Goal: Task Accomplishment & Management: Complete application form

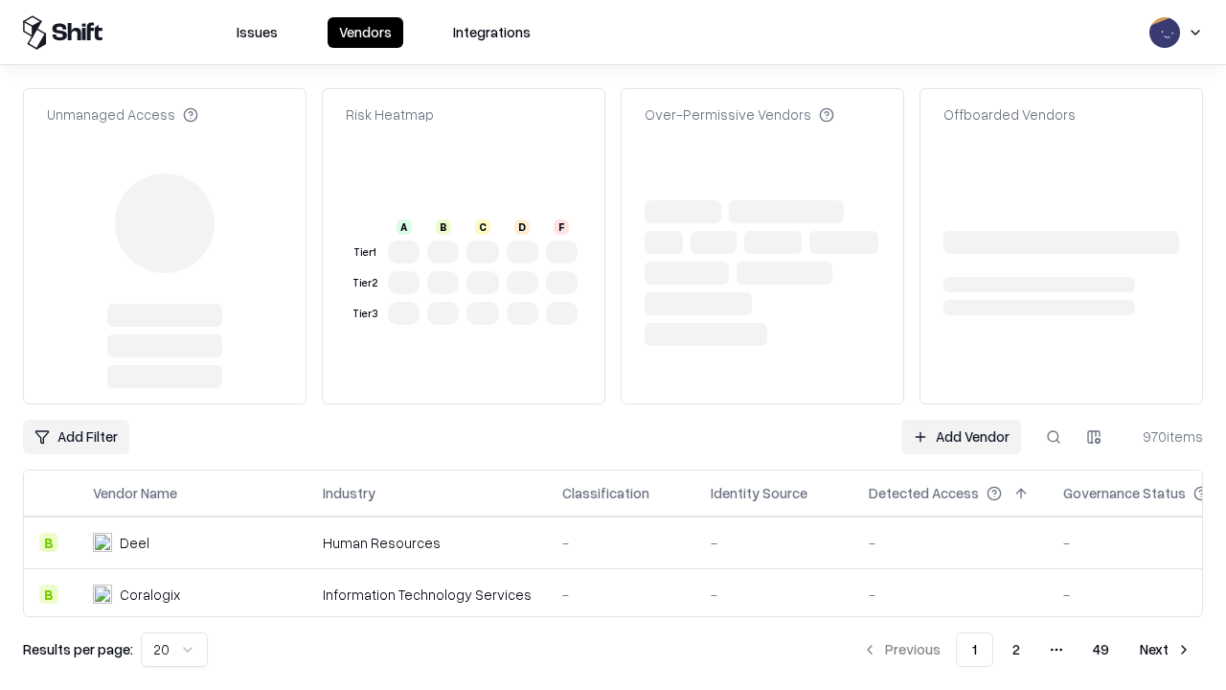
click at [961, 419] on link "Add Vendor" at bounding box center [961, 436] width 120 height 34
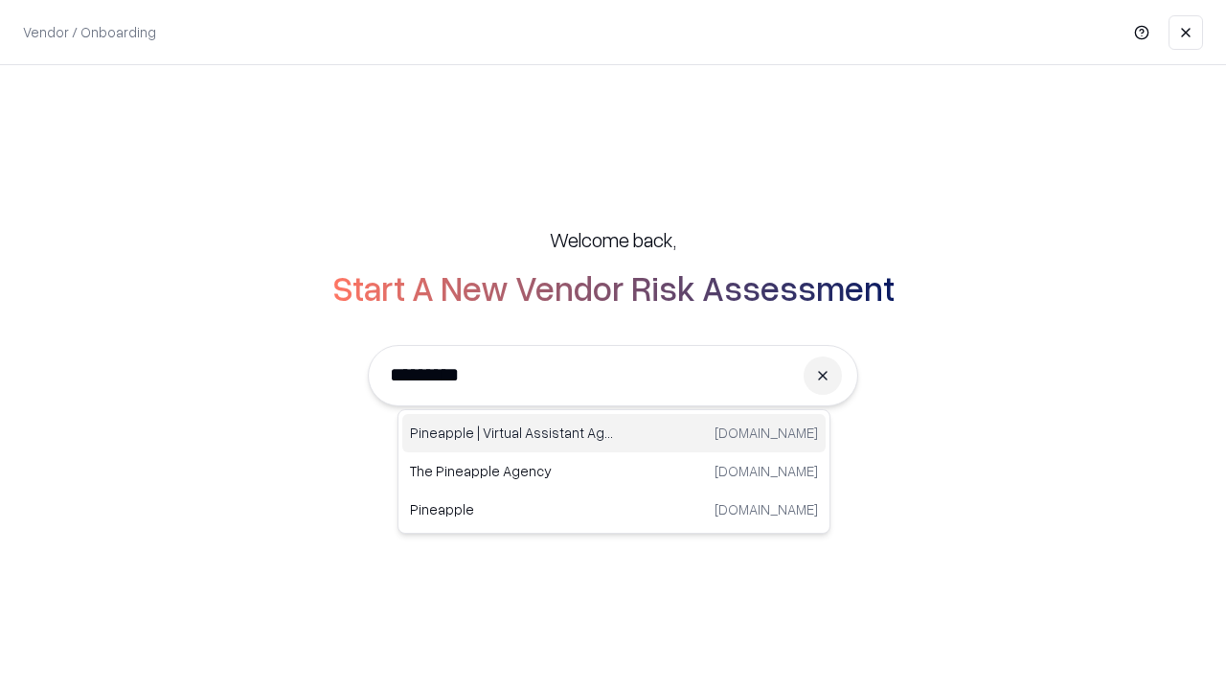
click at [614, 433] on div "Pineapple | Virtual Assistant Agency trypineapple.com" at bounding box center [613, 433] width 423 height 38
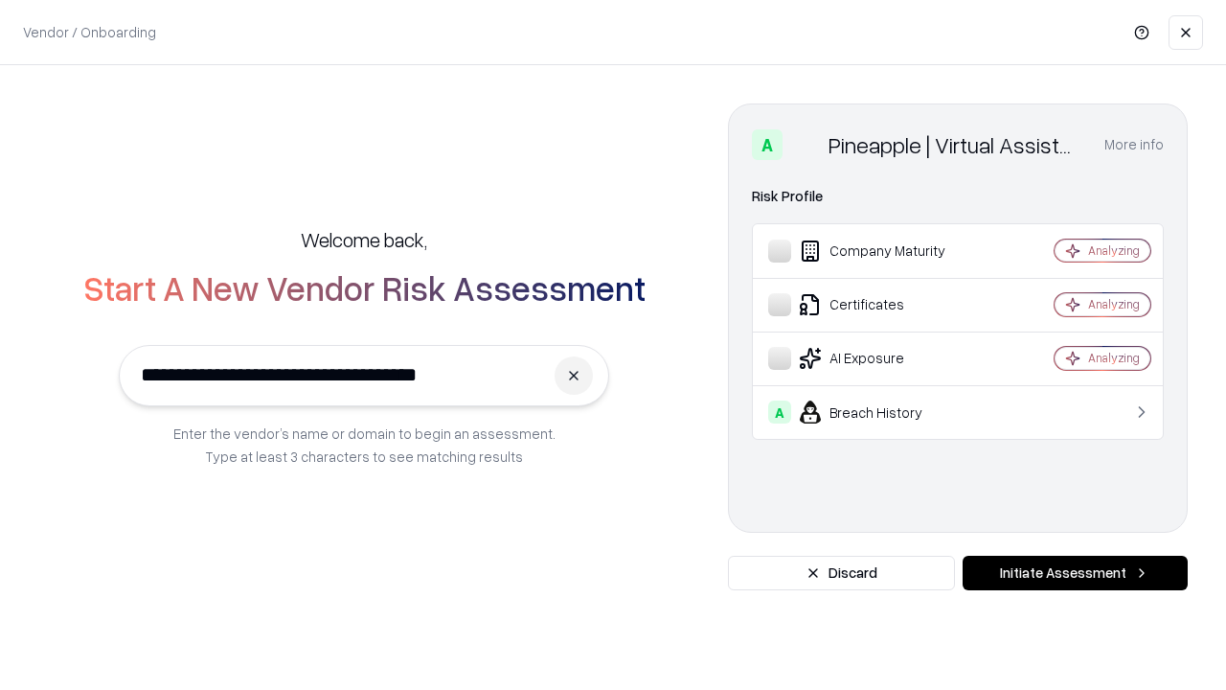
type input "**********"
click at [1075, 573] on button "Initiate Assessment" at bounding box center [1074, 572] width 225 height 34
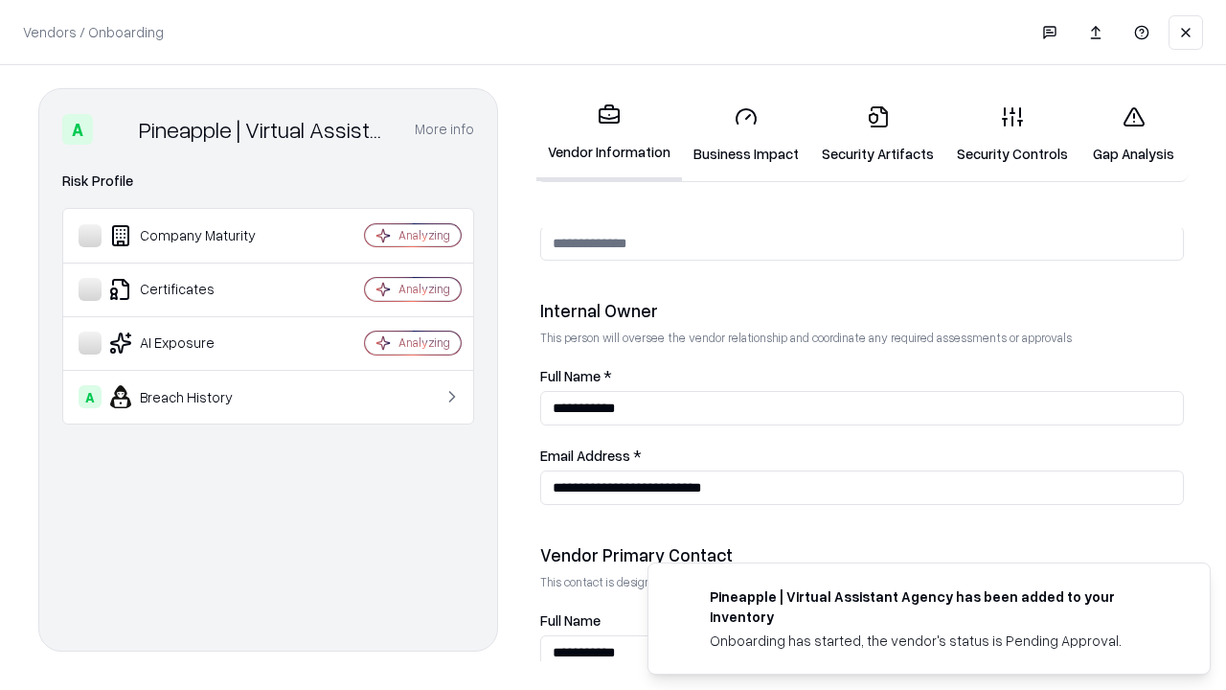
scroll to position [992, 0]
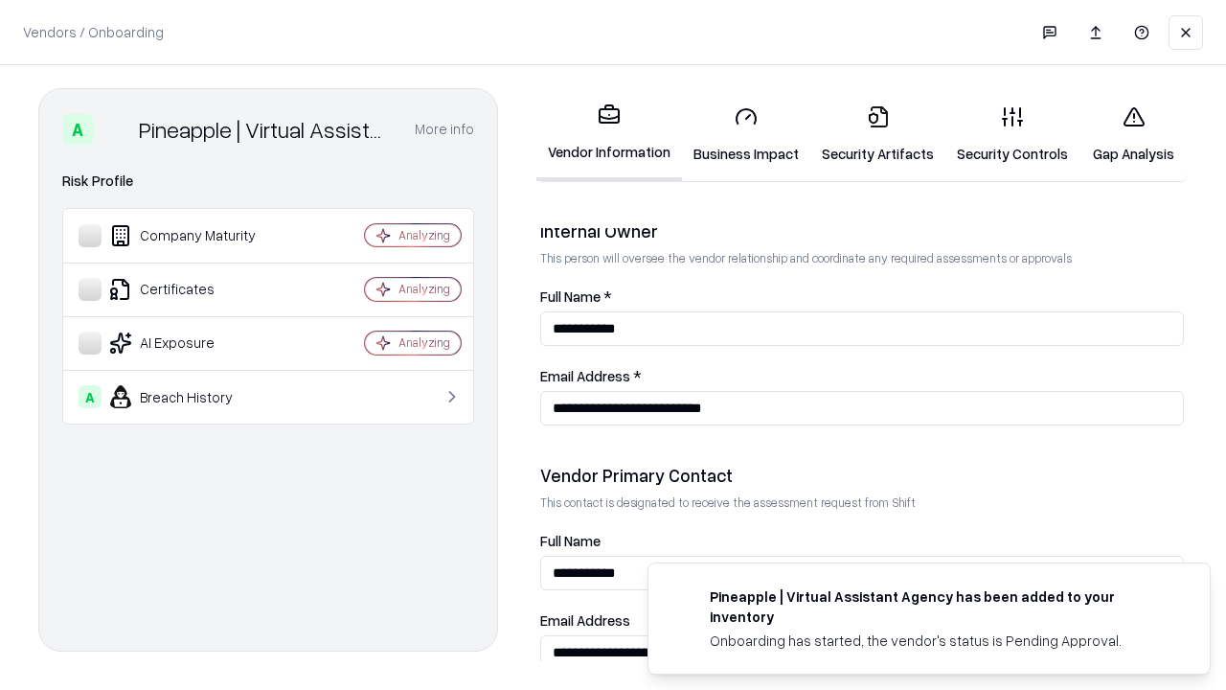
click at [746, 134] on link "Business Impact" at bounding box center [746, 134] width 128 height 89
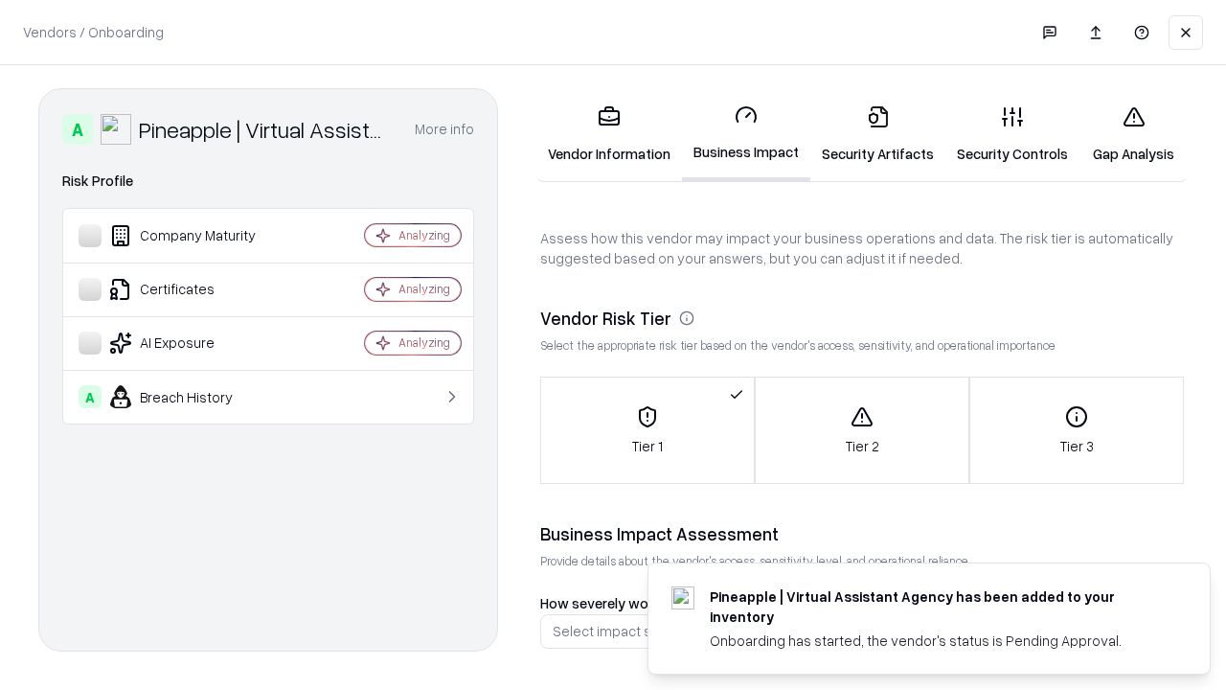
click at [877, 134] on link "Security Artifacts" at bounding box center [877, 134] width 135 height 89
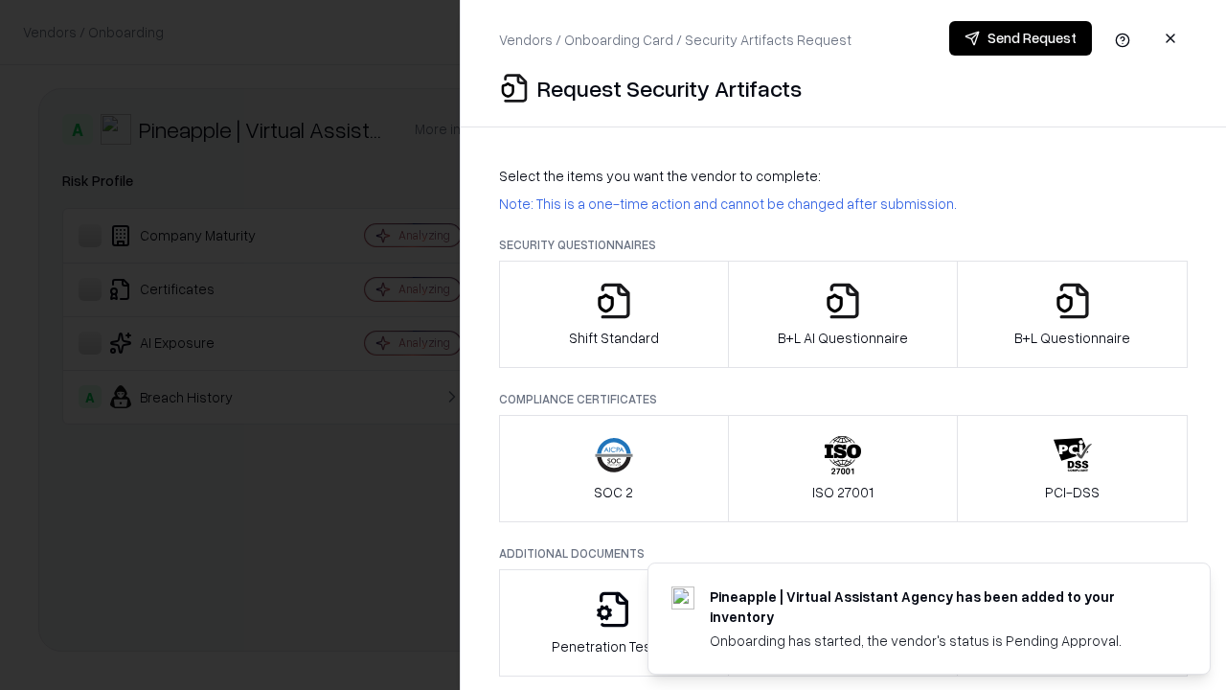
click at [613, 314] on icon "button" at bounding box center [614, 301] width 38 height 38
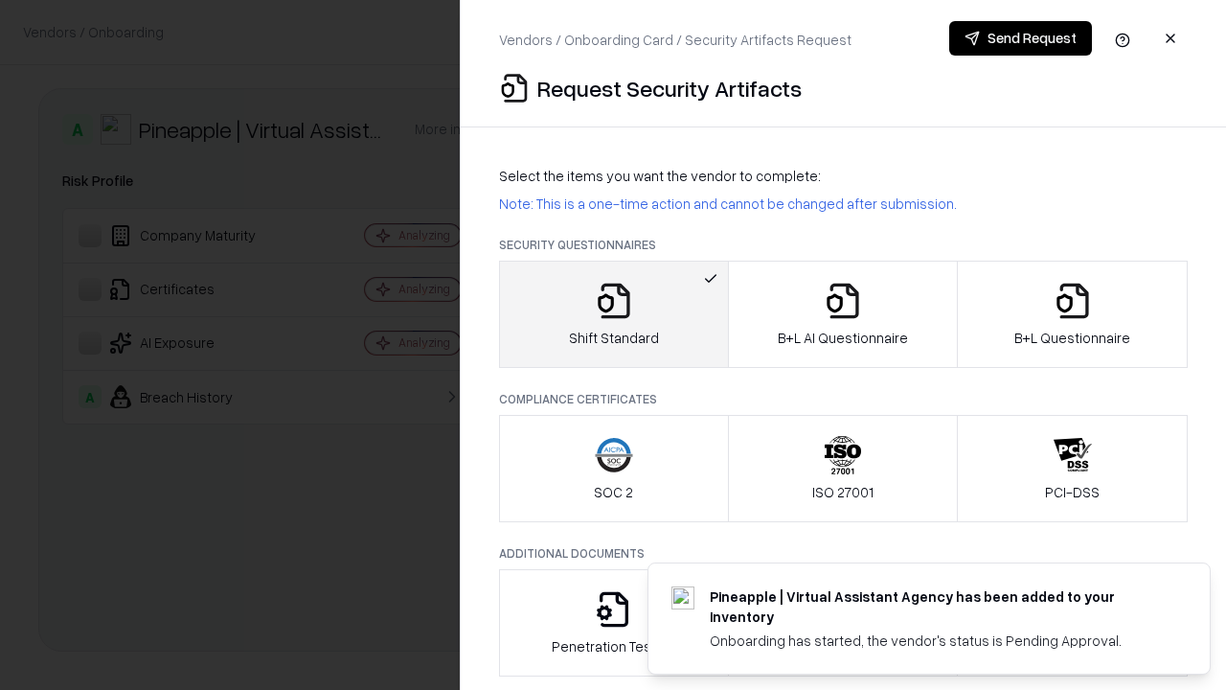
click at [1020, 38] on button "Send Request" at bounding box center [1020, 38] width 143 height 34
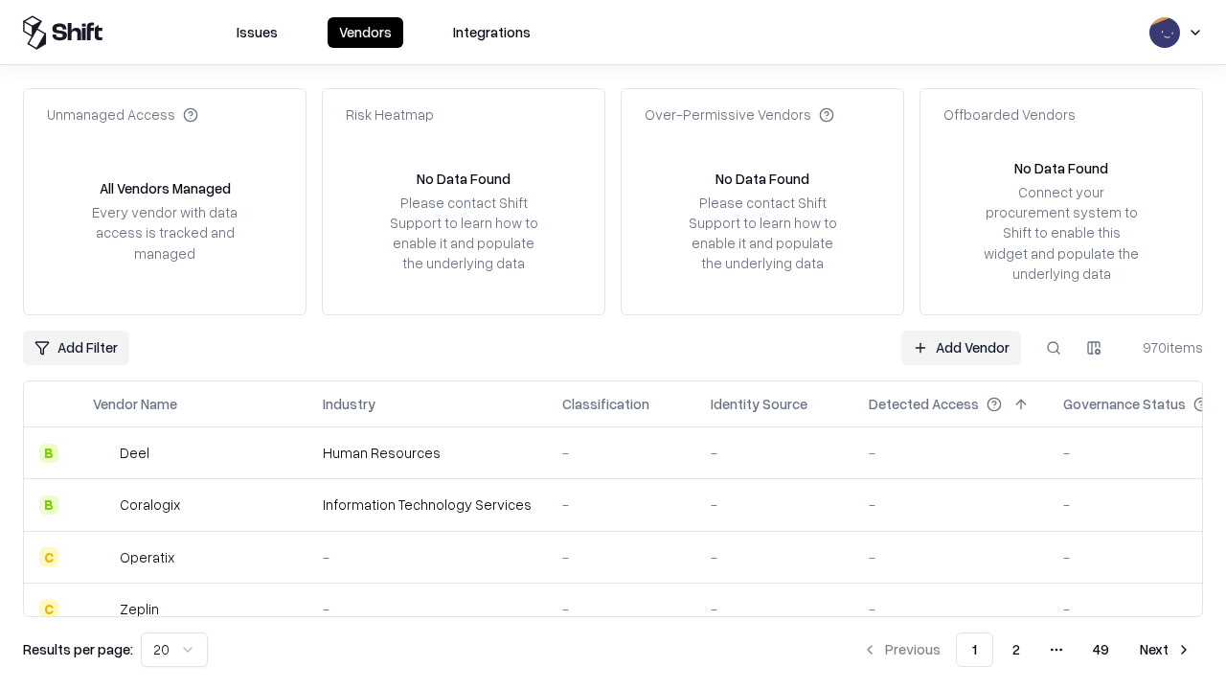
click at [1053, 347] on button at bounding box center [1053, 347] width 34 height 34
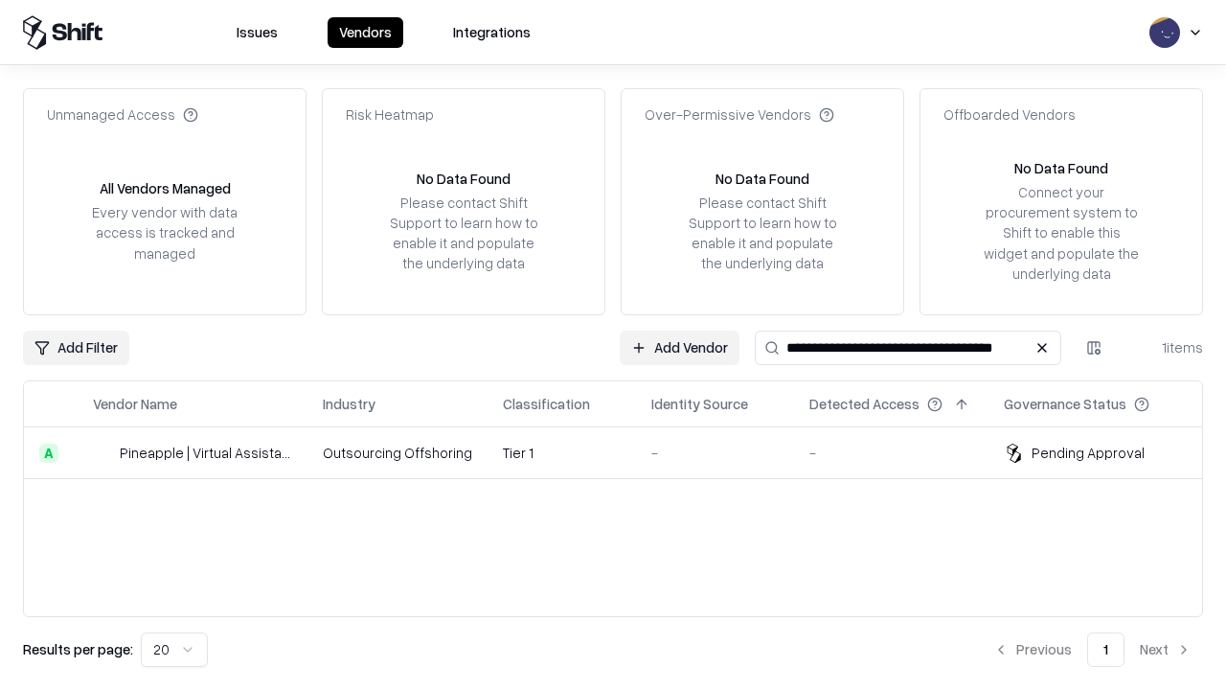
type input "**********"
click at [624, 452] on td "Tier 1" at bounding box center [561, 453] width 148 height 52
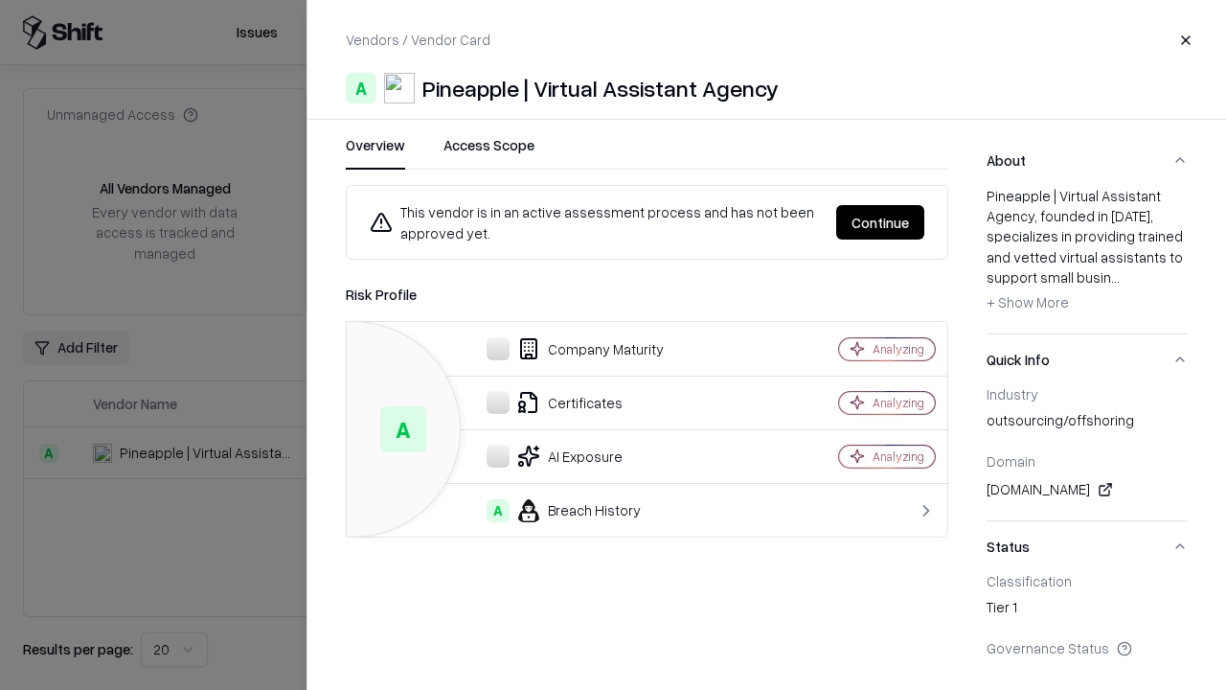
click at [880, 222] on button "Continue" at bounding box center [880, 222] width 88 height 34
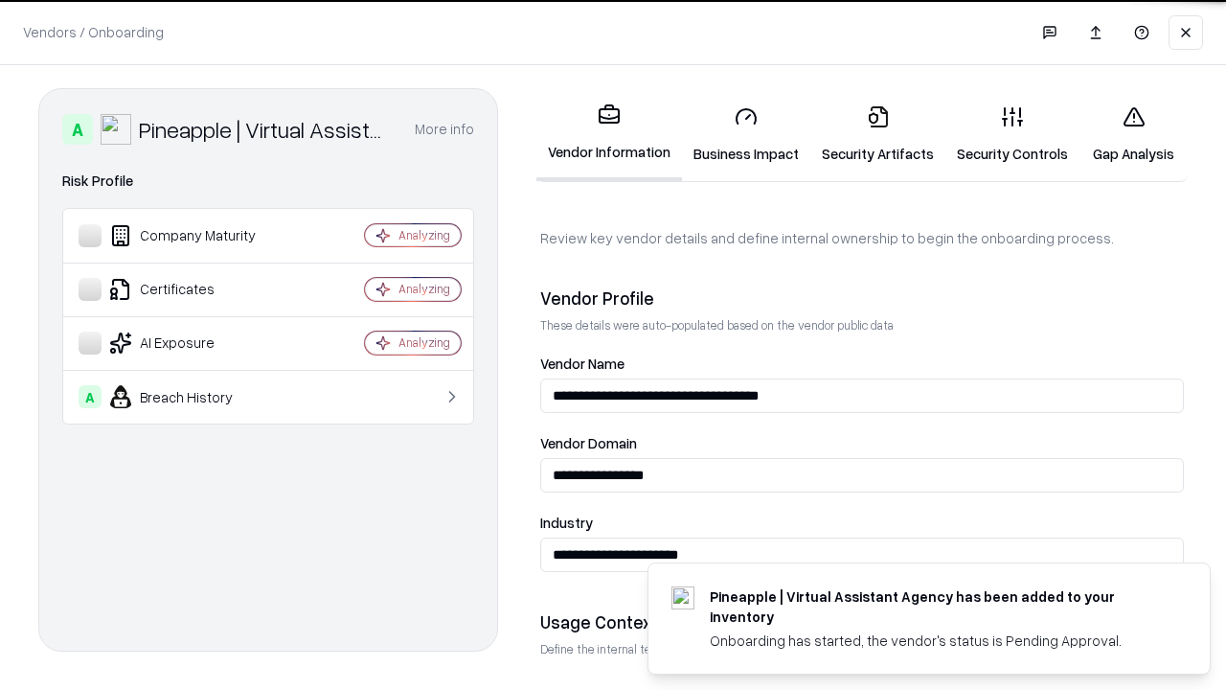
click at [877, 134] on link "Security Artifacts" at bounding box center [877, 134] width 135 height 89
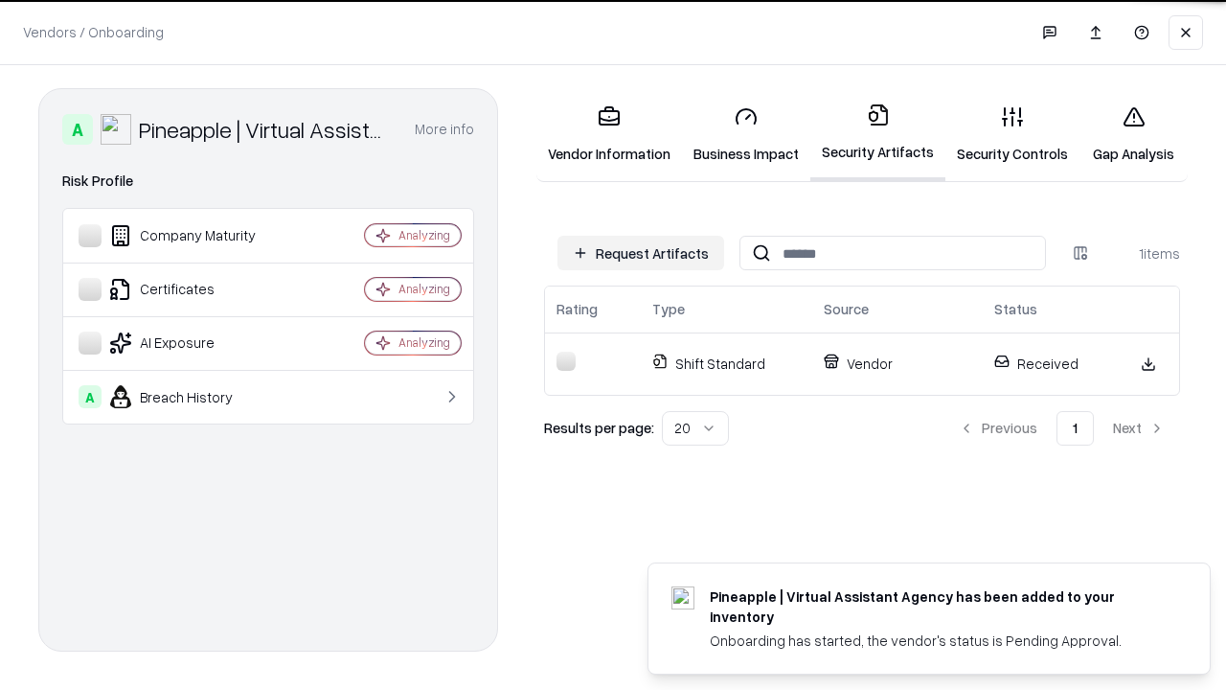
click at [1012, 134] on link "Security Controls" at bounding box center [1012, 134] width 134 height 89
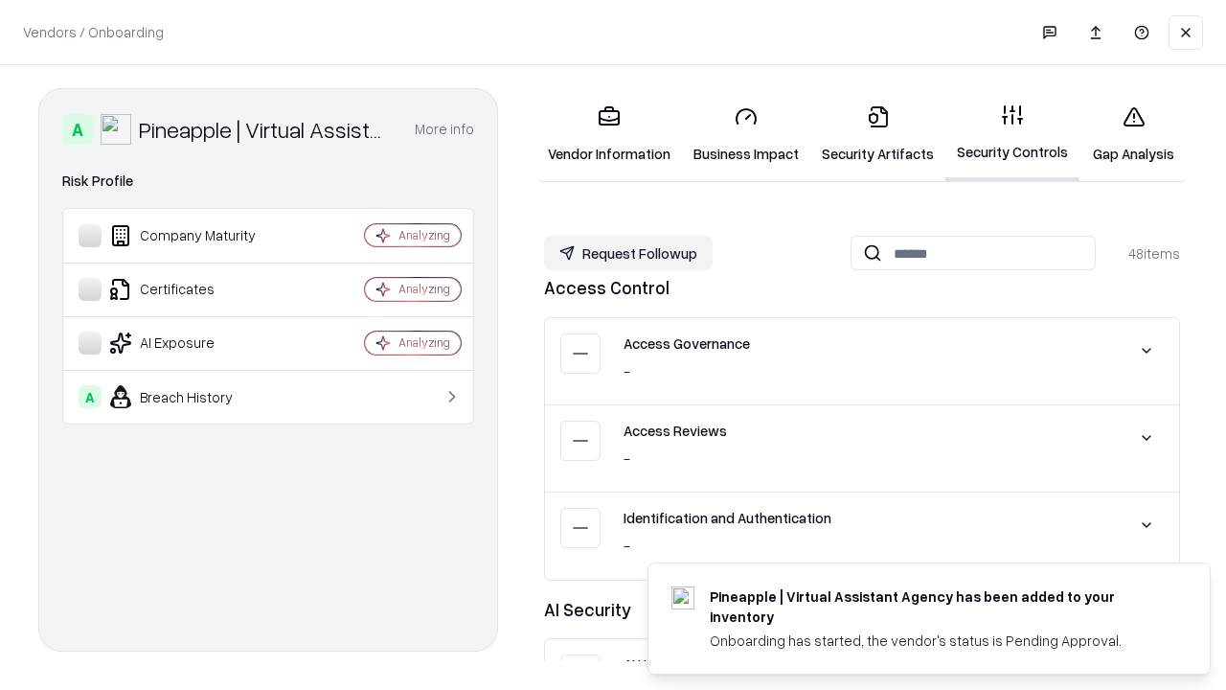
click at [628, 253] on button "Request Followup" at bounding box center [628, 253] width 169 height 34
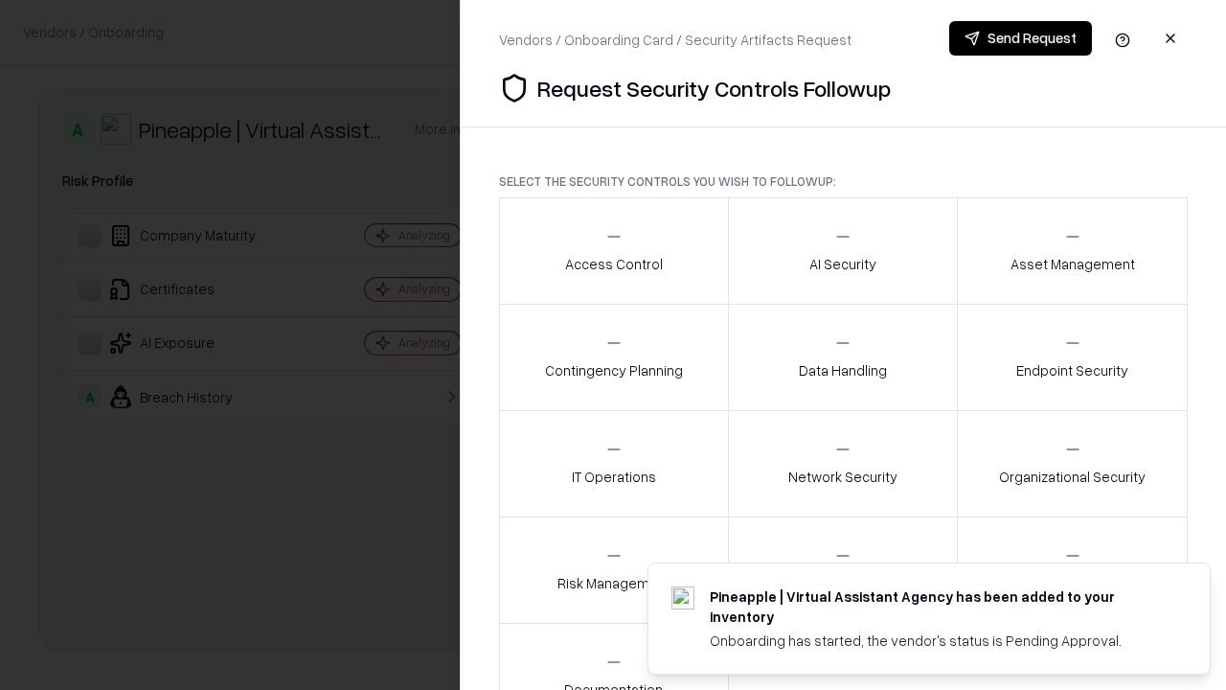
click at [613, 251] on div "Access Control" at bounding box center [614, 250] width 98 height 47
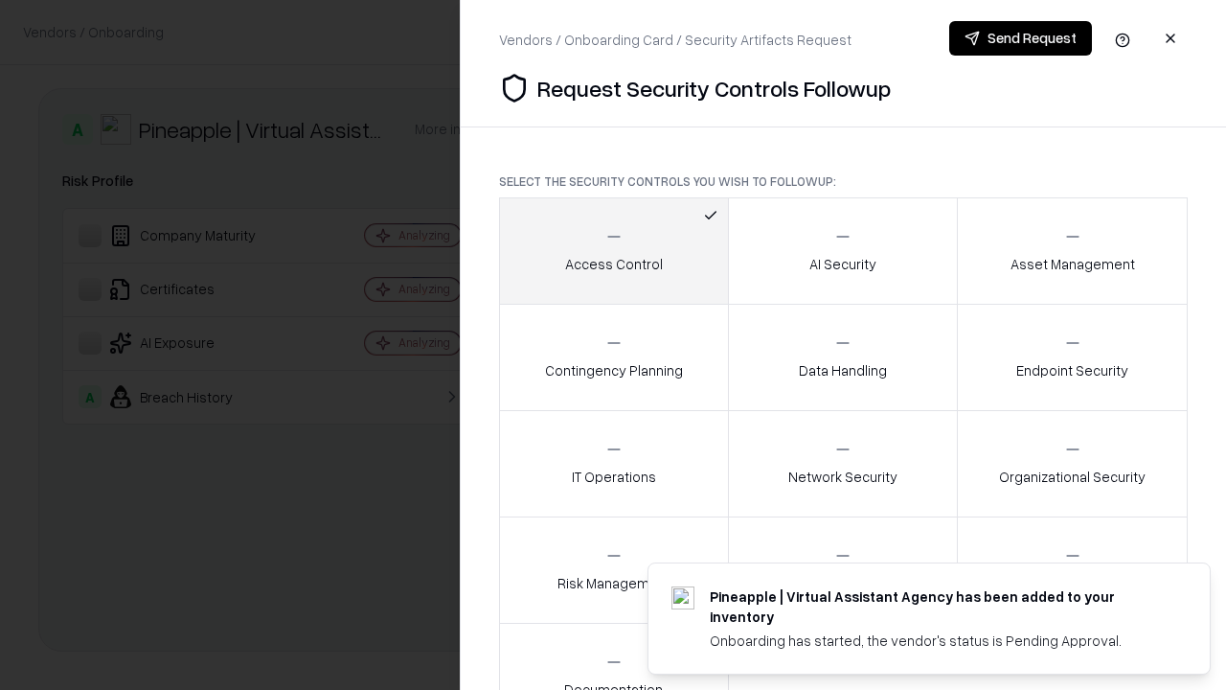
click at [1020, 38] on button "Send Request" at bounding box center [1020, 38] width 143 height 34
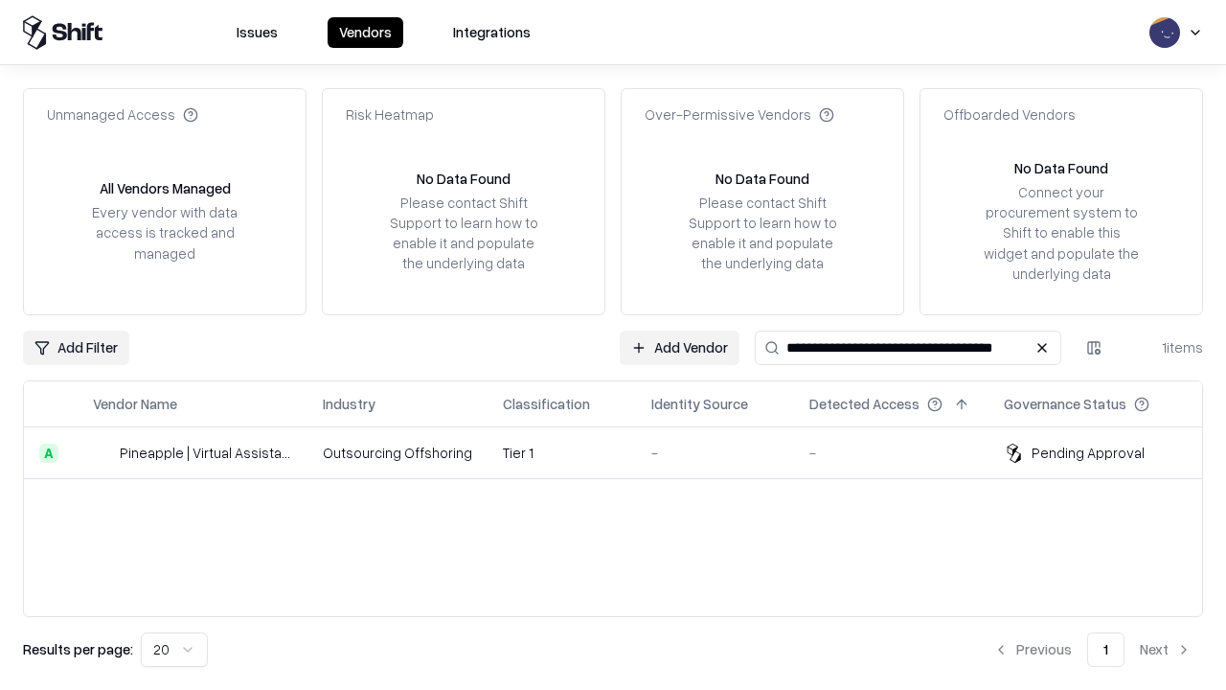
type input "**********"
click at [624, 452] on td "Tier 1" at bounding box center [561, 453] width 148 height 52
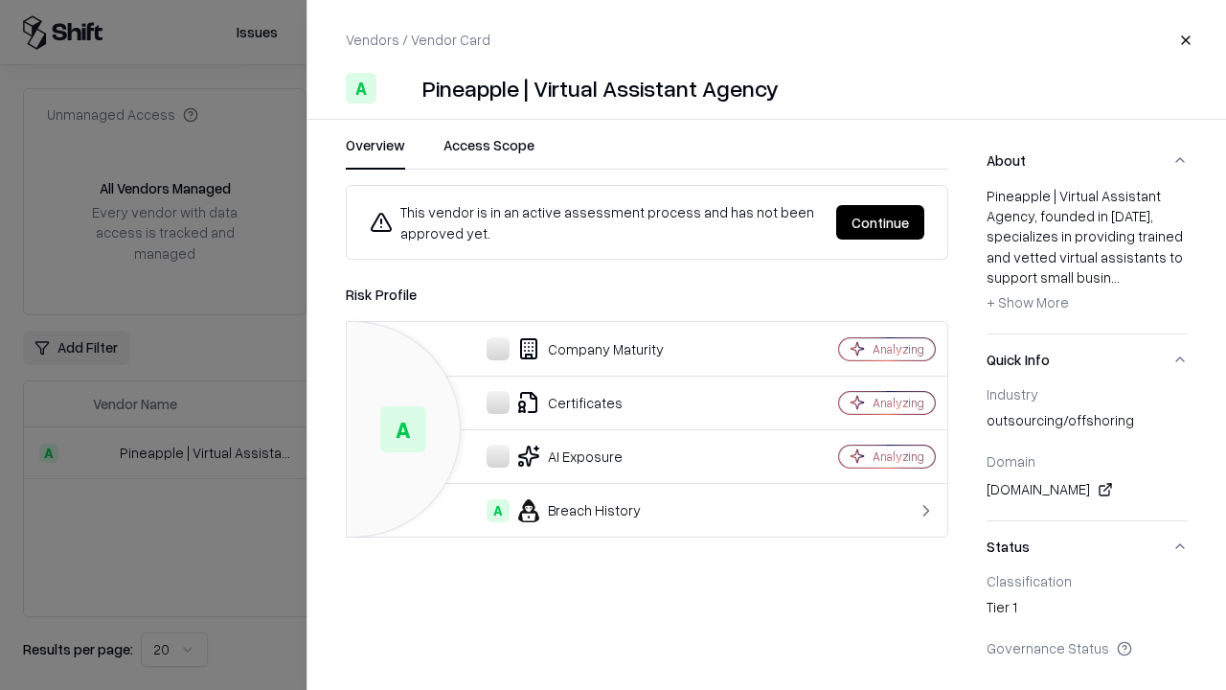
click at [880, 222] on button "Continue" at bounding box center [880, 222] width 88 height 34
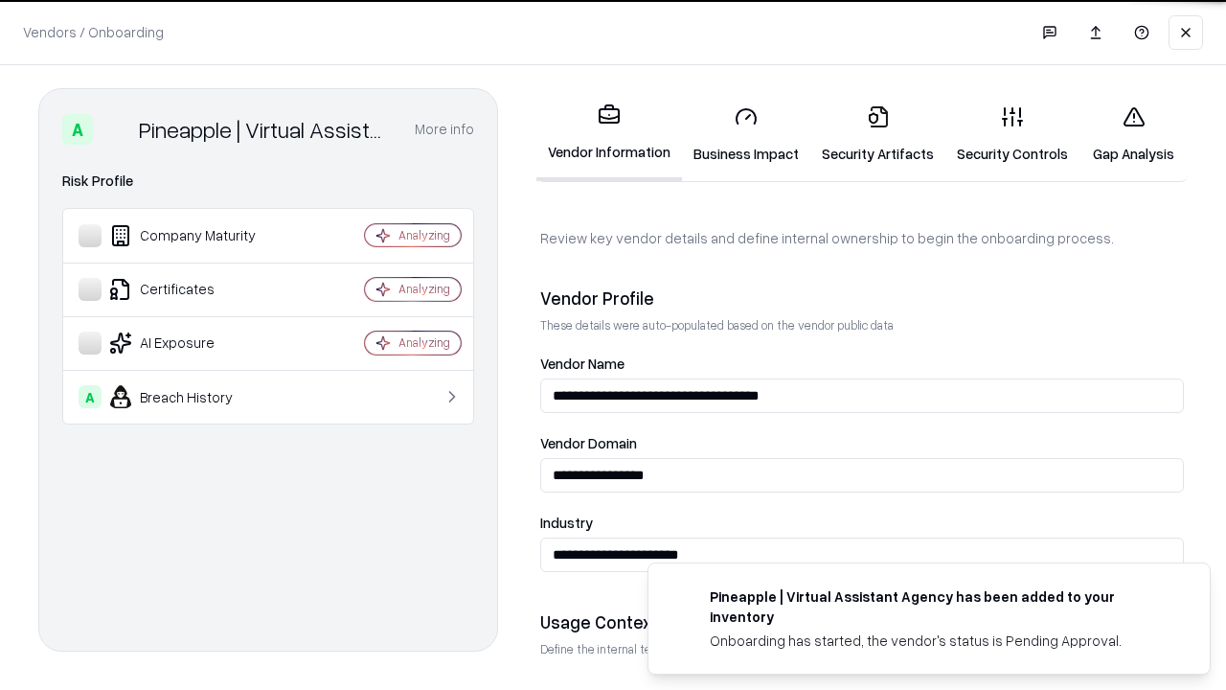
click at [1133, 134] on link "Gap Analysis" at bounding box center [1133, 134] width 108 height 89
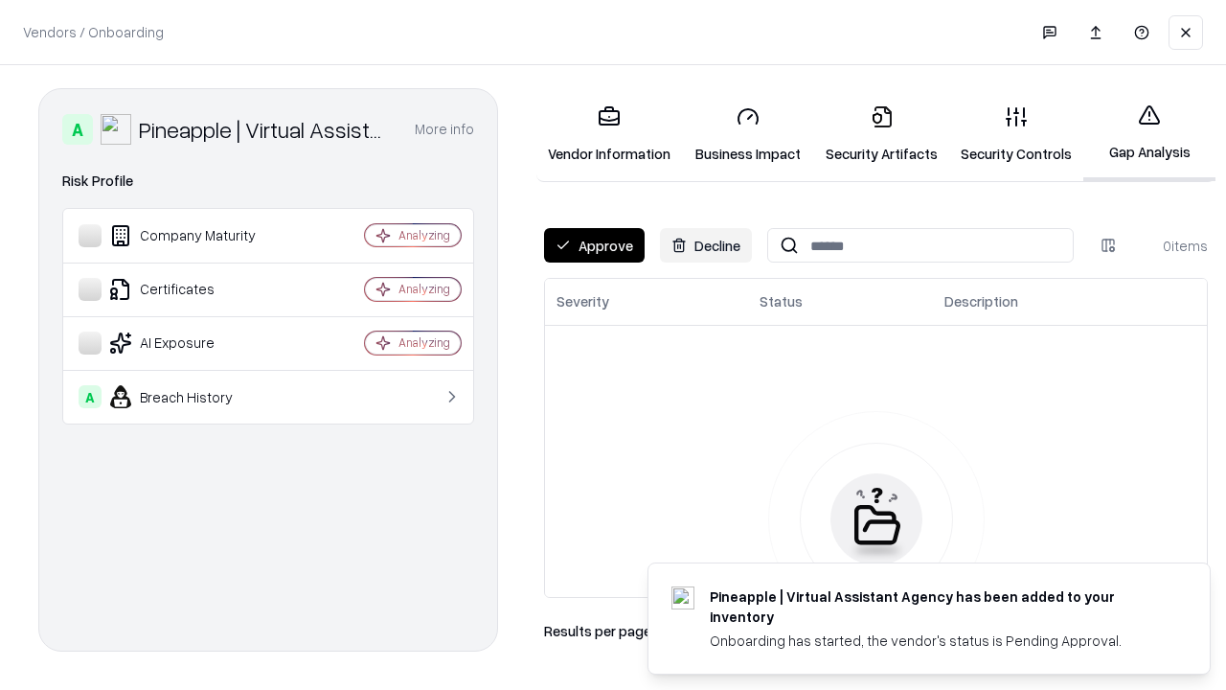
click at [594, 245] on button "Approve" at bounding box center [594, 245] width 101 height 34
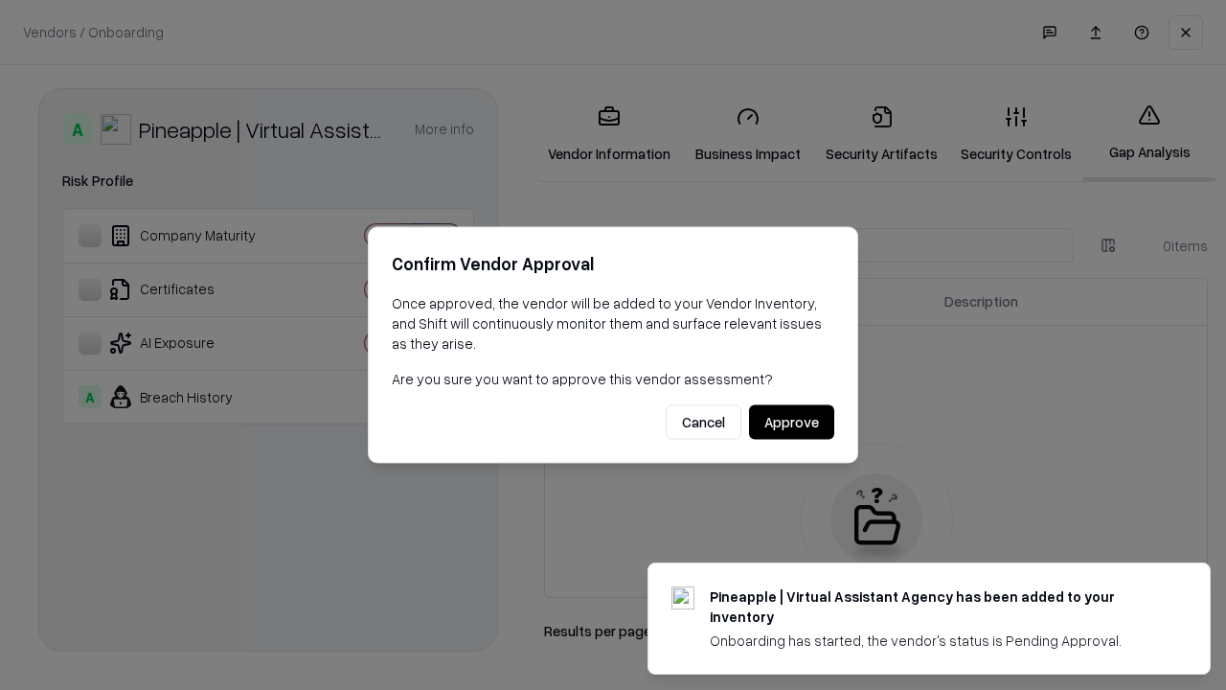
click at [791, 421] on button "Approve" at bounding box center [791, 422] width 85 height 34
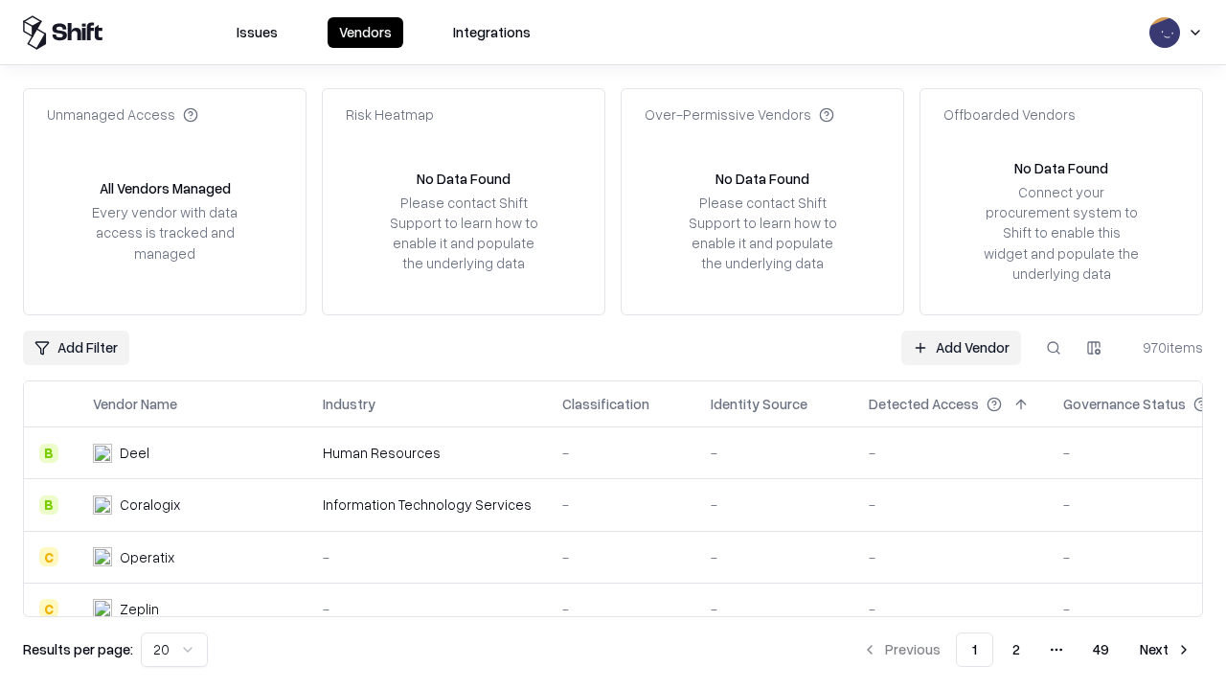
type input "**********"
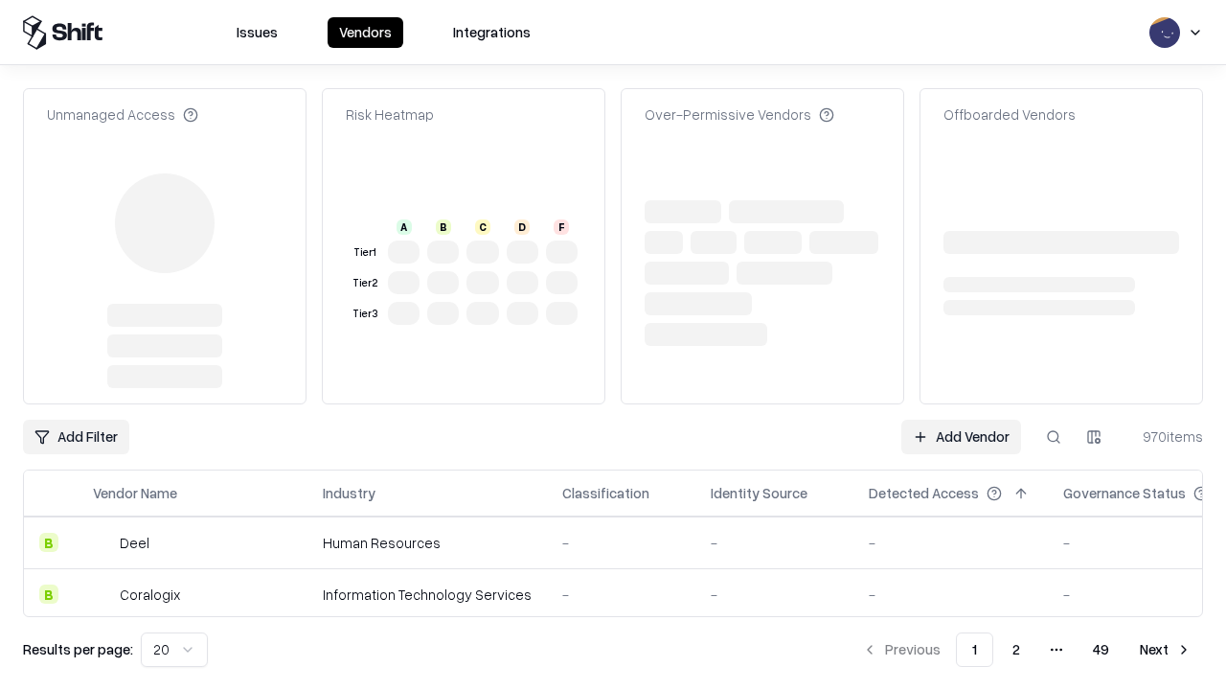
click at [961, 419] on link "Add Vendor" at bounding box center [961, 436] width 120 height 34
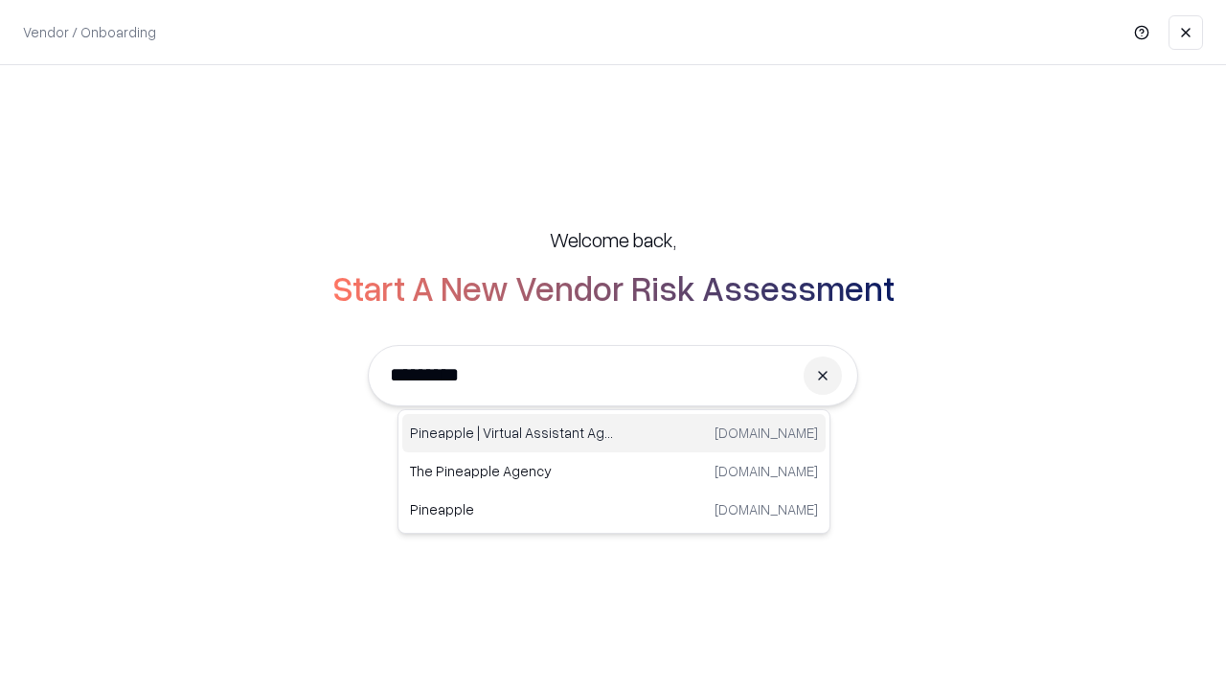
click at [614, 433] on div "Pineapple | Virtual Assistant Agency [DOMAIN_NAME]" at bounding box center [613, 433] width 423 height 38
type input "**********"
